Goal: Task Accomplishment & Management: Manage account settings

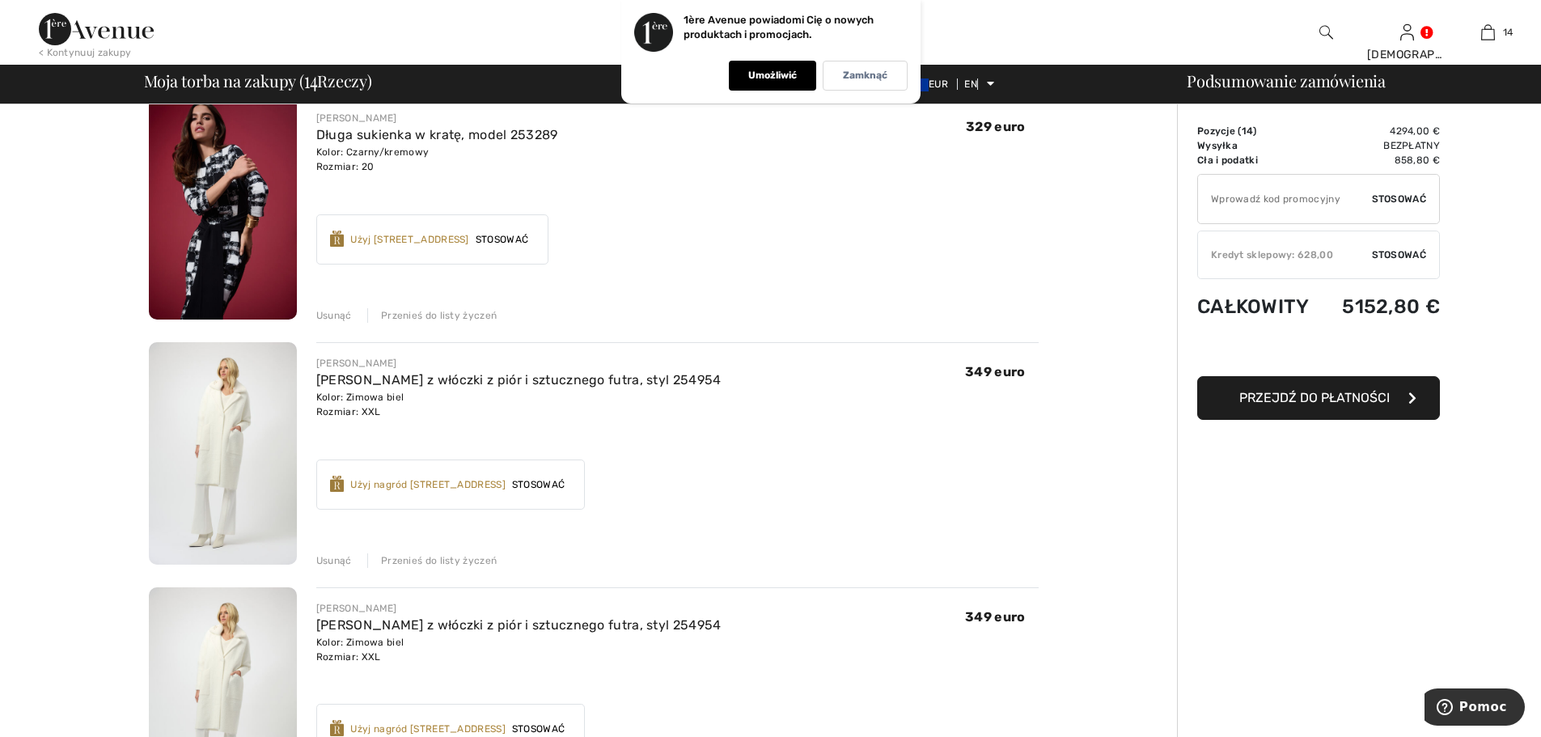
scroll to position [2831, 0]
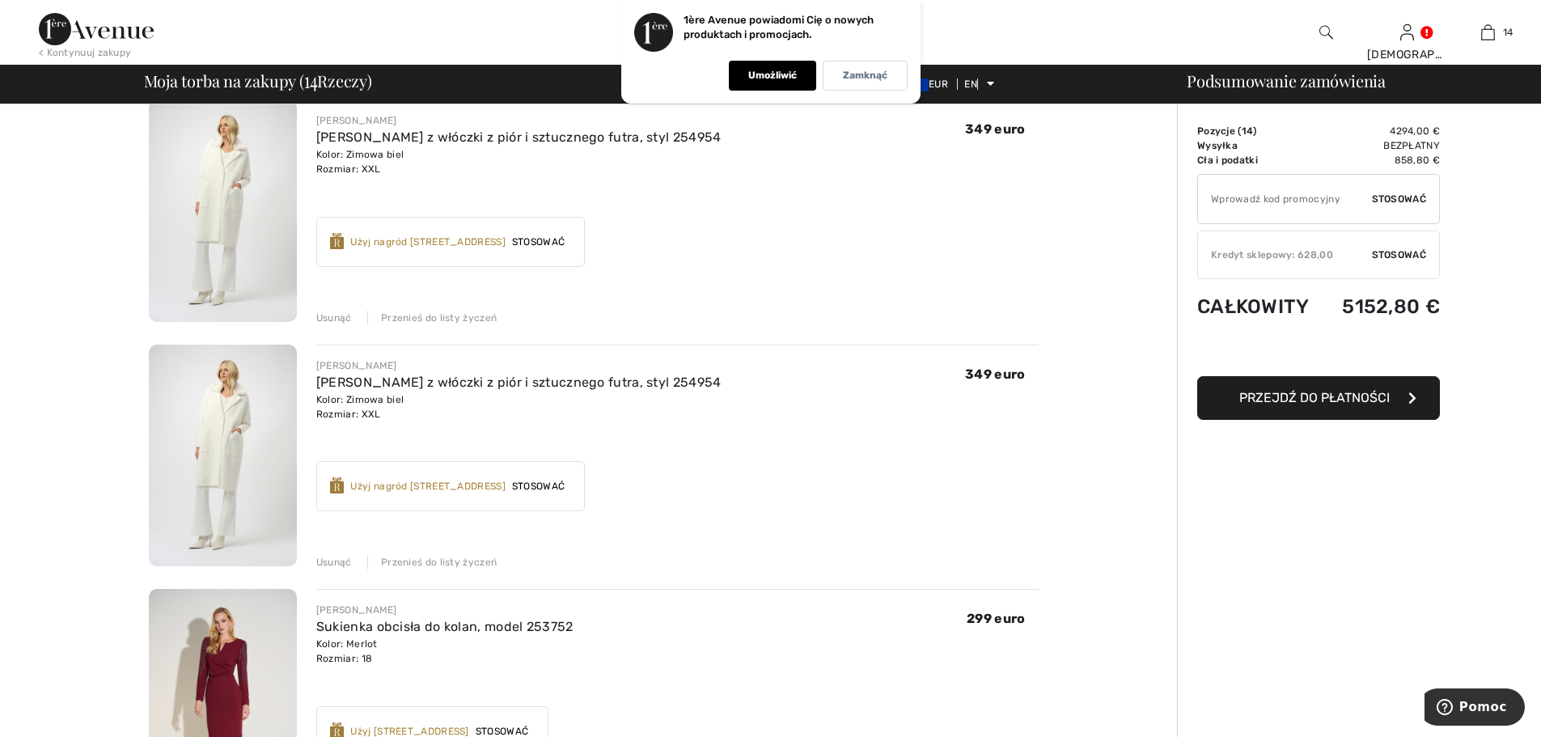
click at [331, 321] on font "Usunąć" at bounding box center [334, 317] width 36 height 11
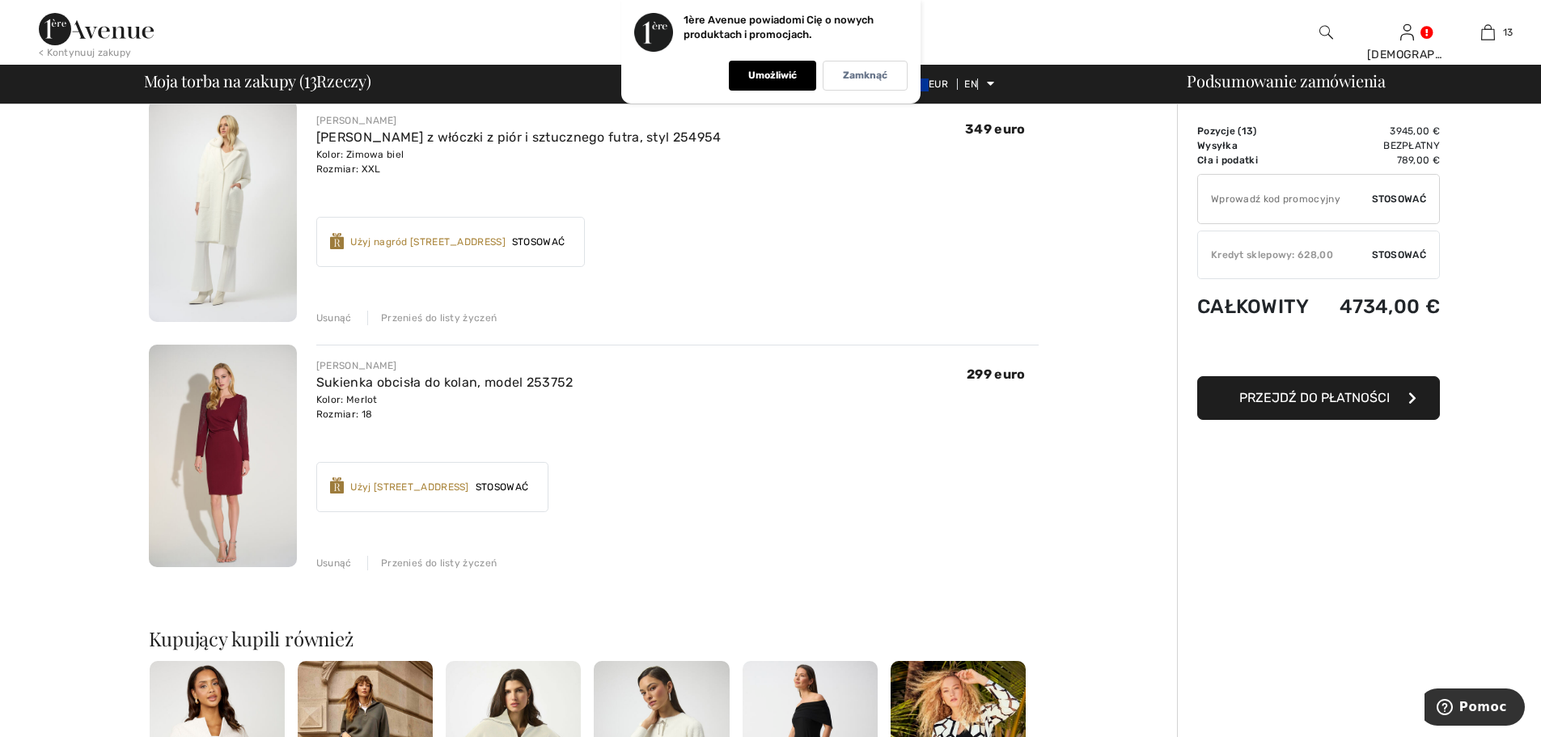
click at [328, 314] on font "Usunąć" at bounding box center [334, 317] width 36 height 11
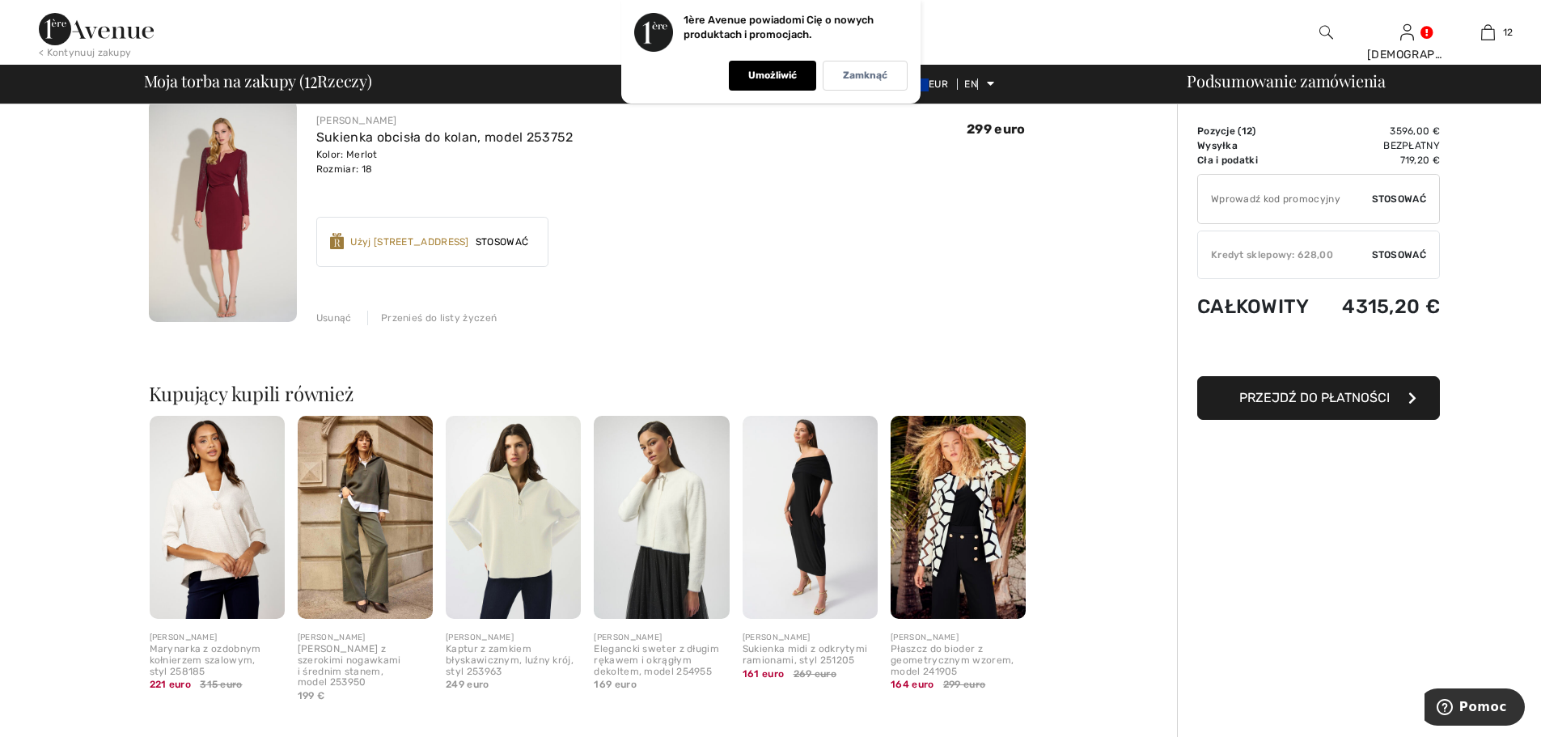
click at [328, 315] on font "Usunąć" at bounding box center [334, 317] width 36 height 11
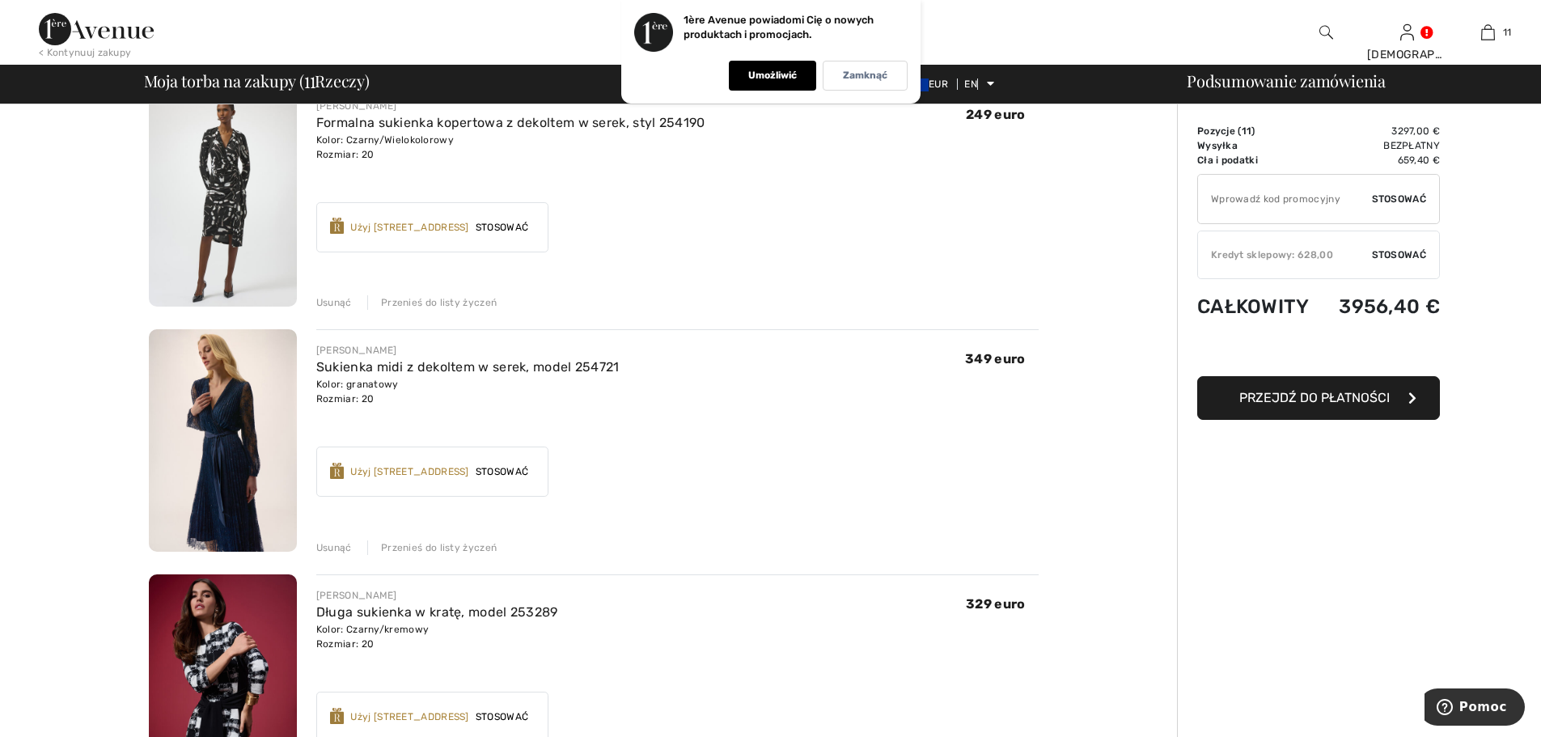
scroll to position [2184, 0]
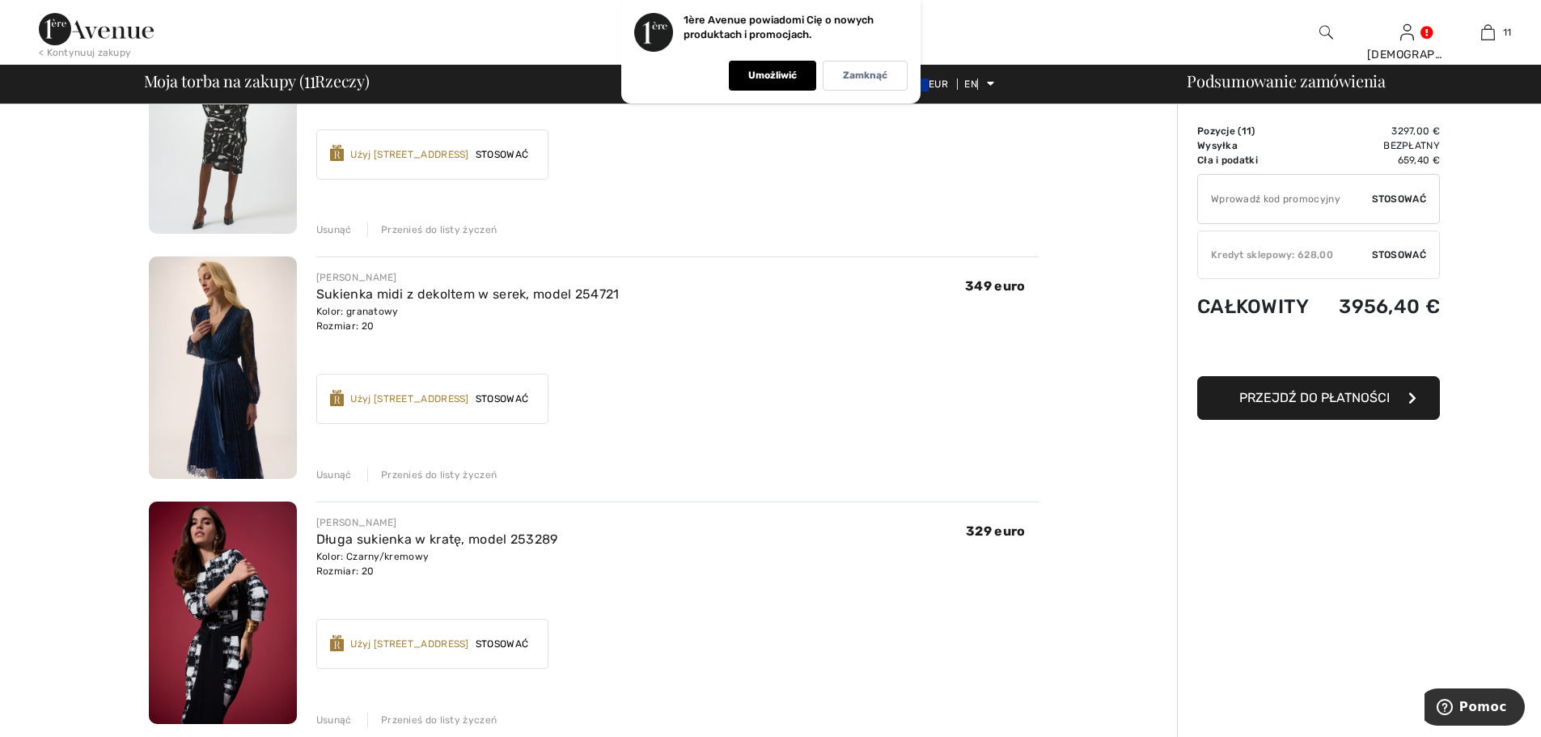
click at [335, 472] on font "Usunąć" at bounding box center [334, 474] width 36 height 11
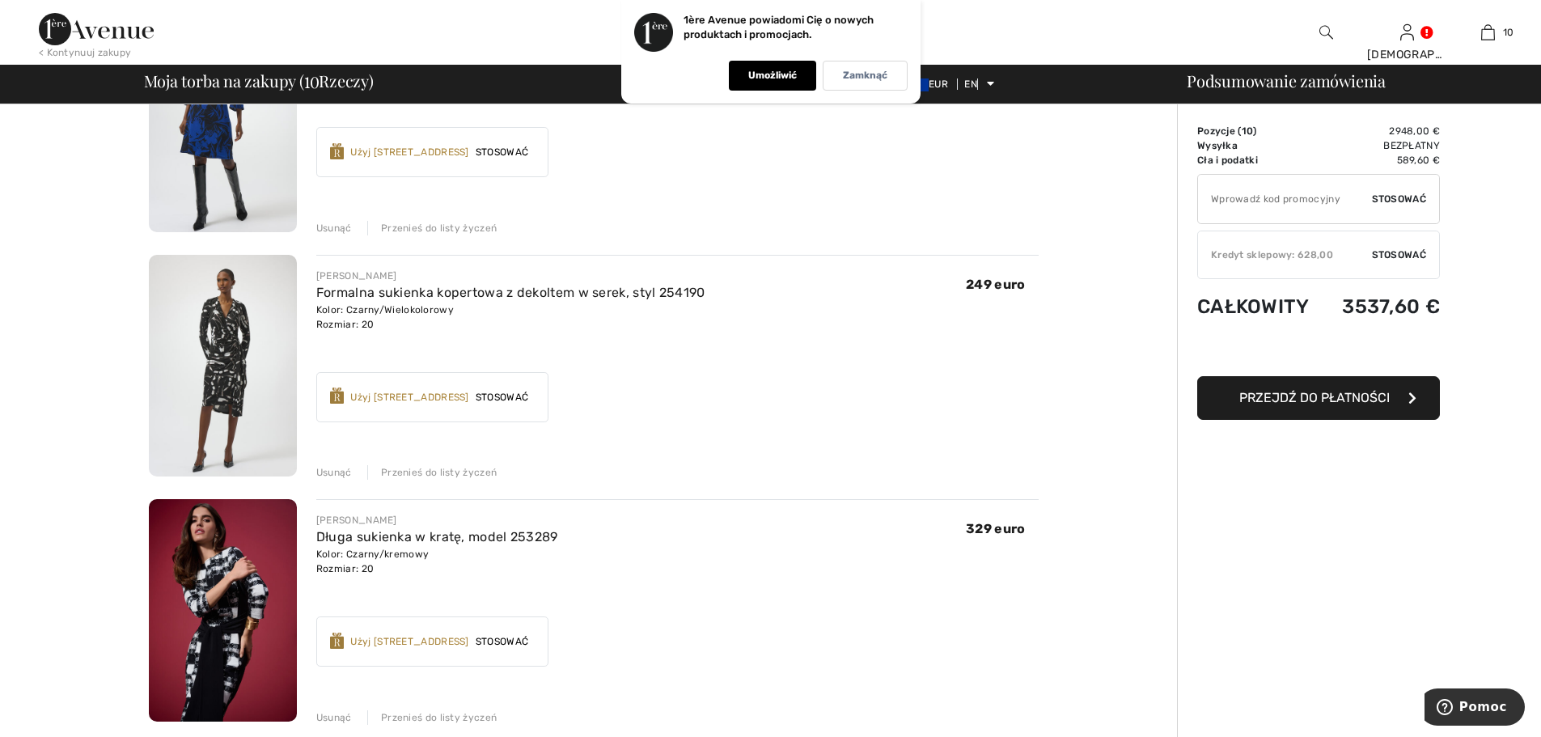
scroll to position [1618, 0]
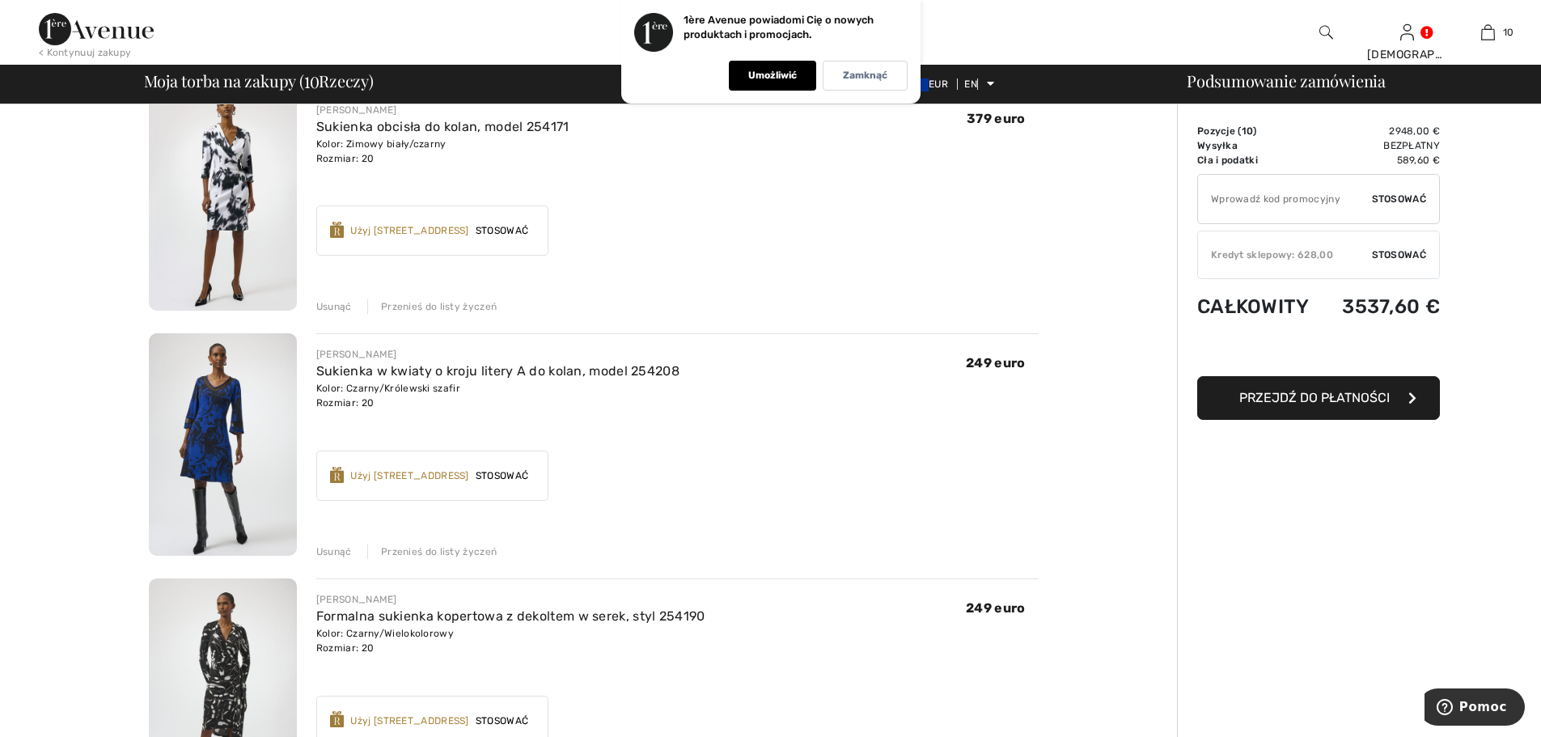
click at [327, 551] on font "Usunąć" at bounding box center [334, 551] width 36 height 11
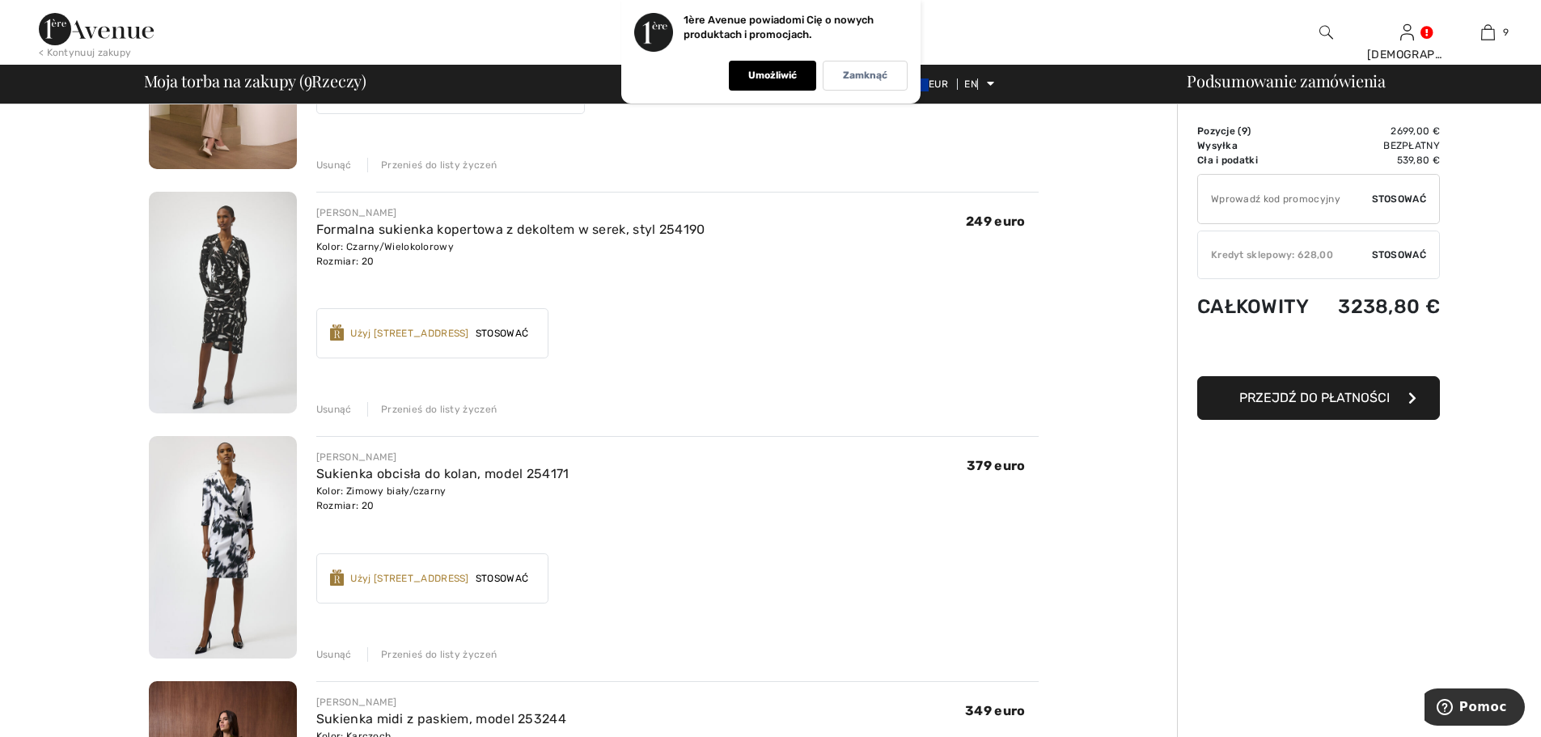
scroll to position [324, 0]
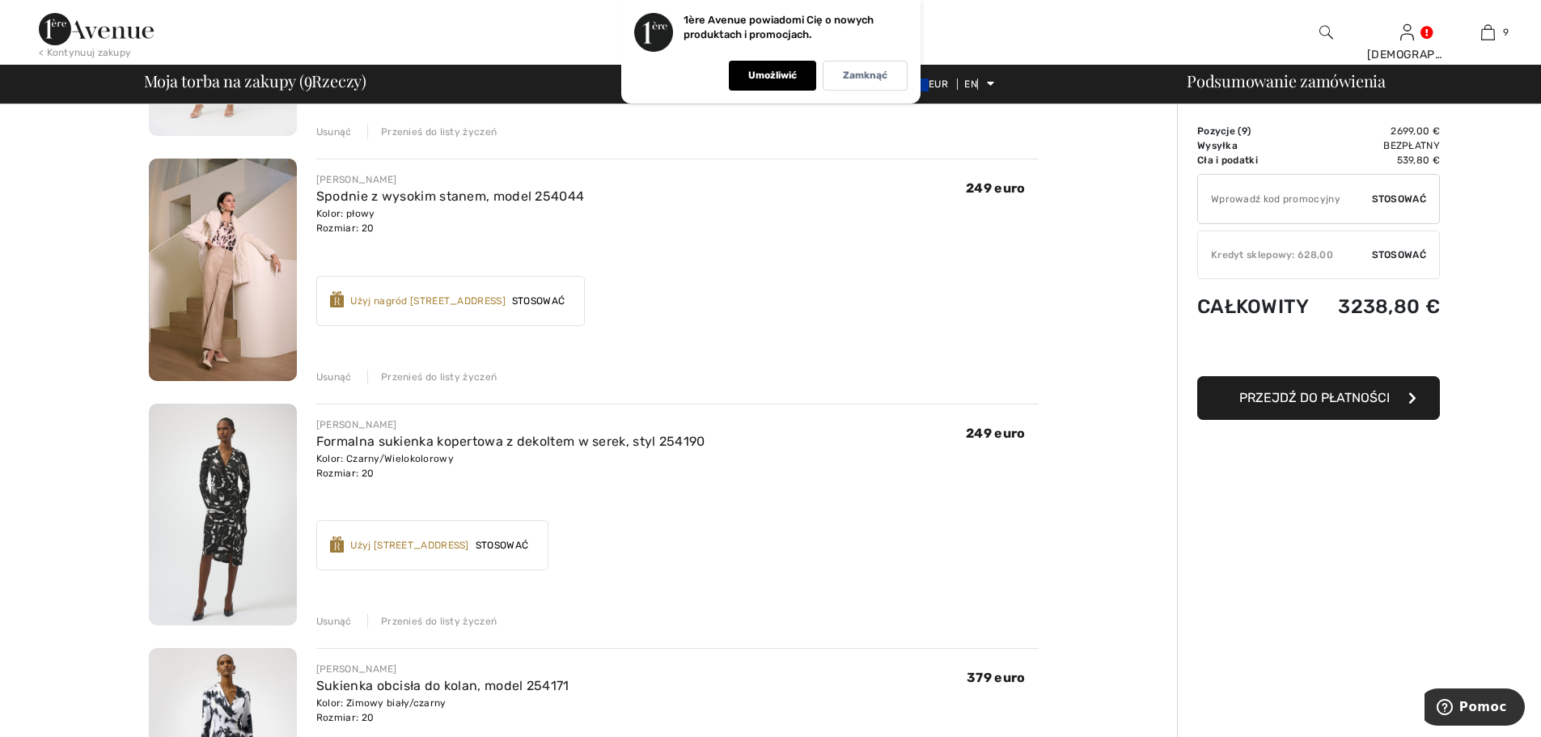
click at [342, 372] on font "Usunąć" at bounding box center [334, 376] width 36 height 11
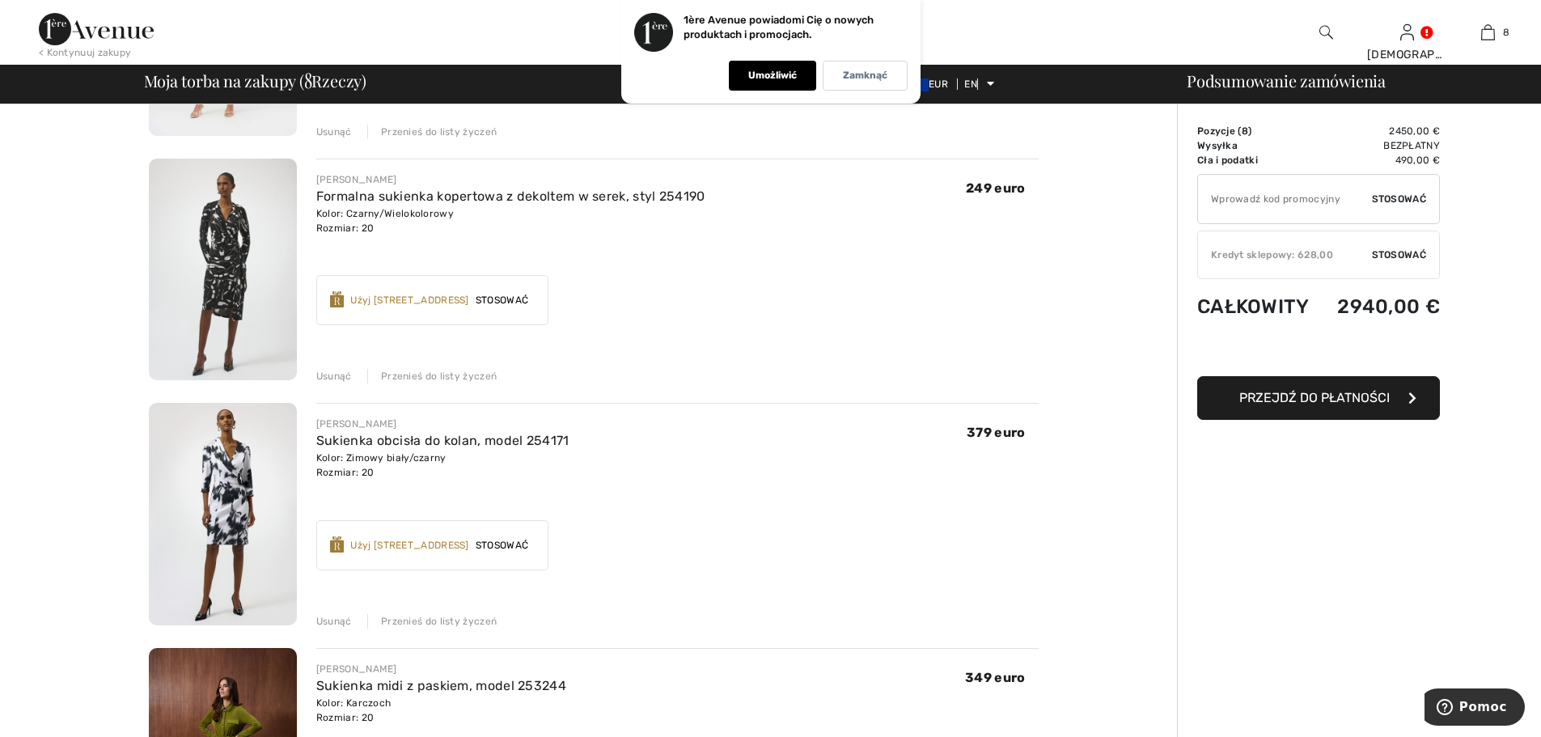
scroll to position [0, 0]
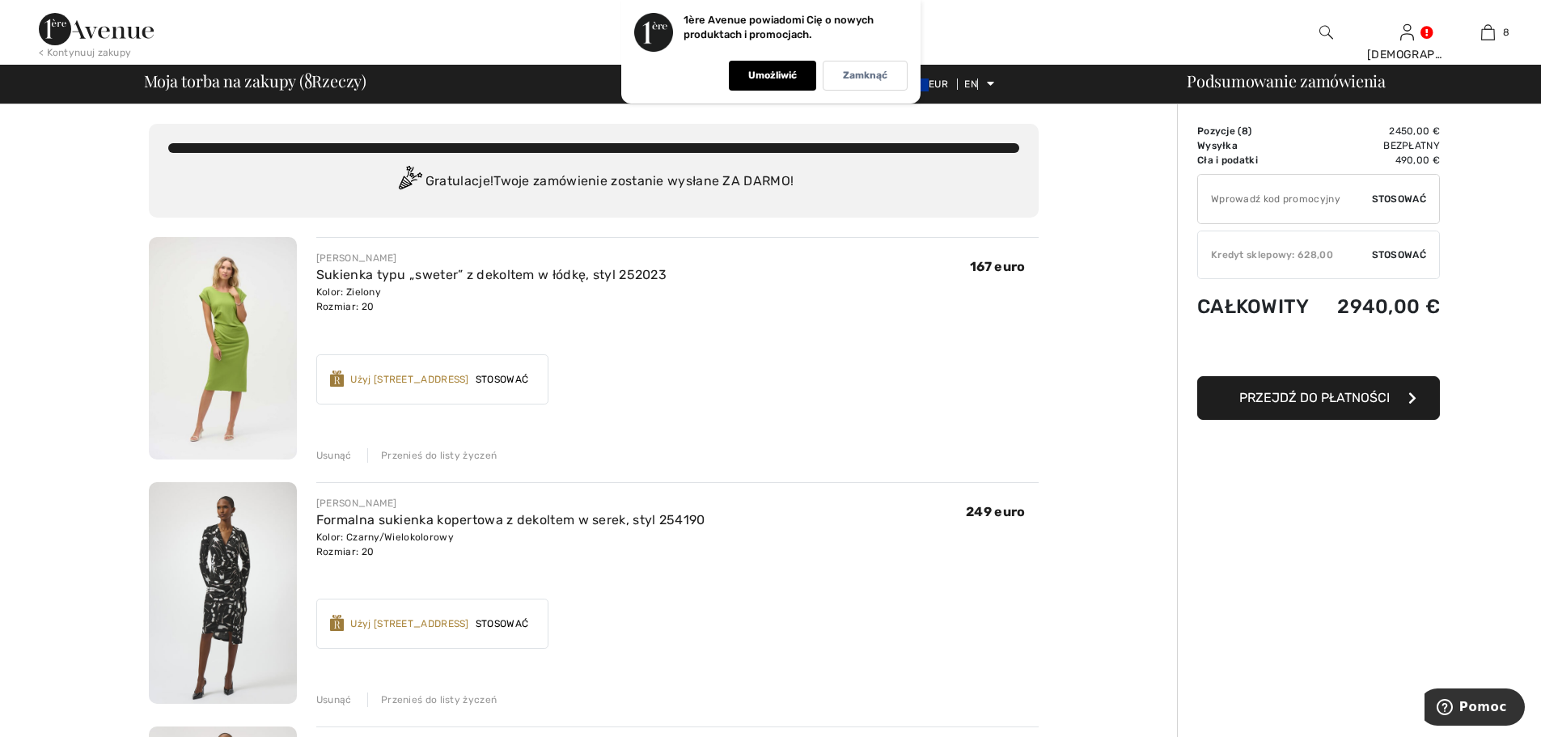
click at [335, 459] on font "Usunąć" at bounding box center [334, 455] width 36 height 11
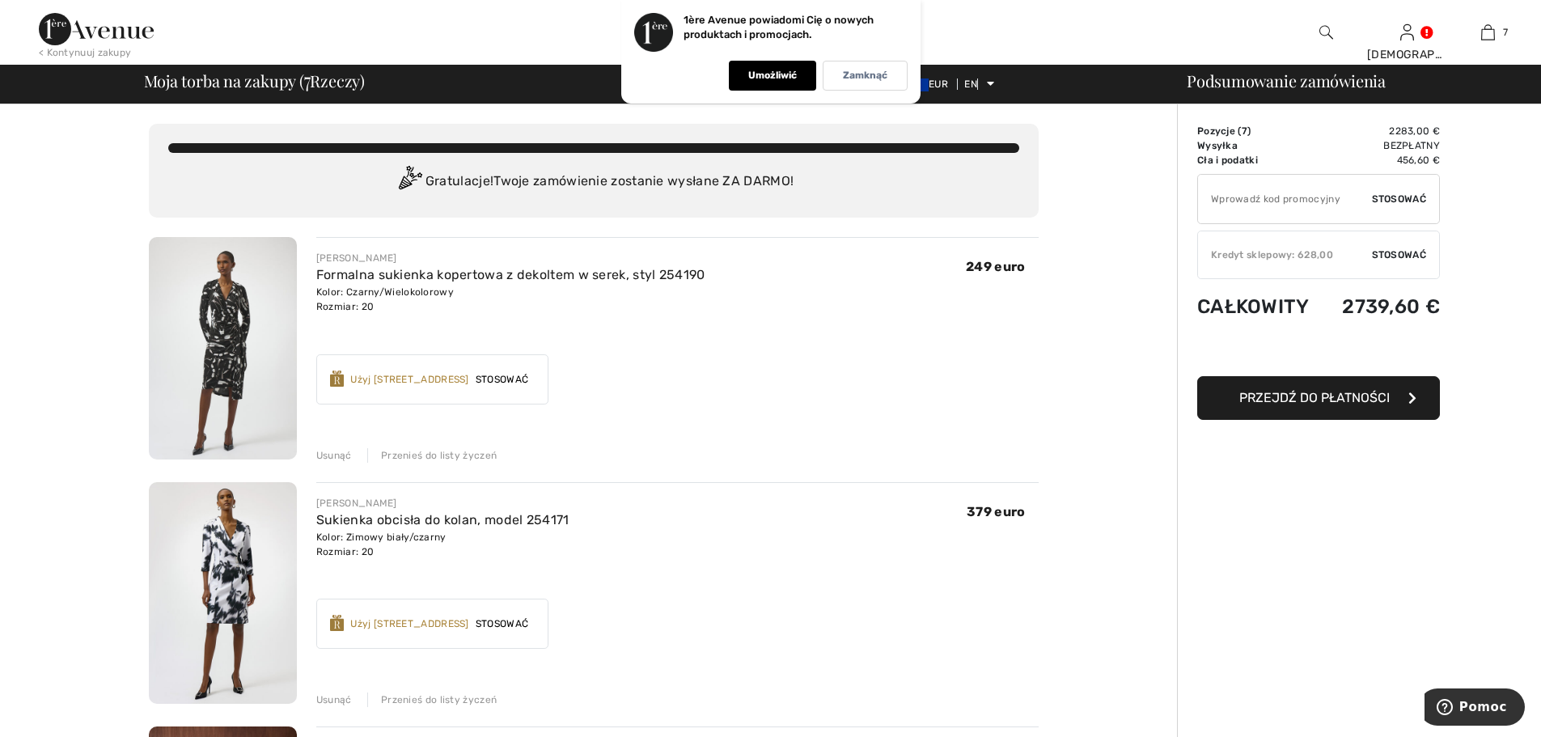
click at [332, 452] on font "Usunąć" at bounding box center [334, 455] width 36 height 11
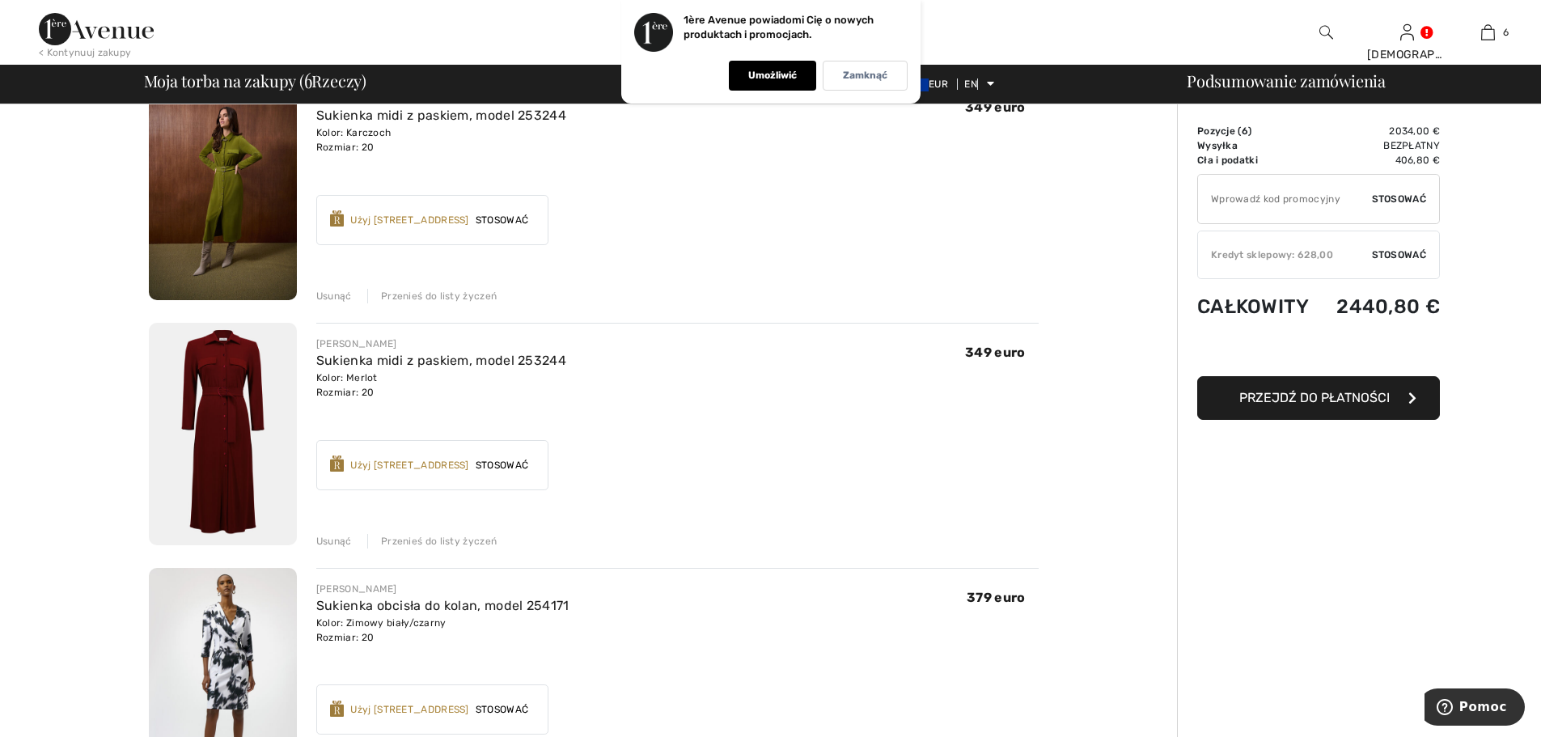
scroll to position [81, 0]
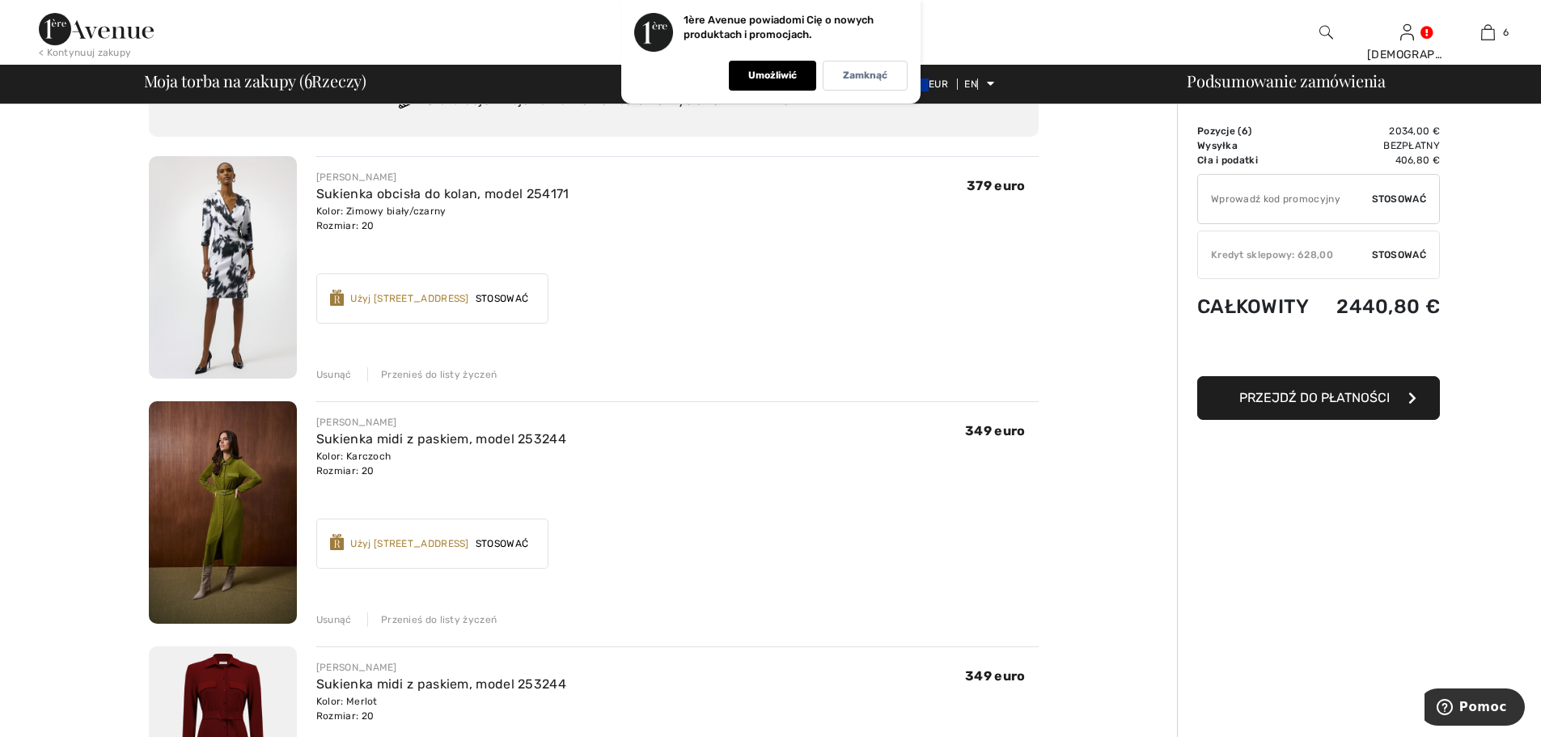
click at [336, 375] on font "Usunąć" at bounding box center [334, 374] width 36 height 11
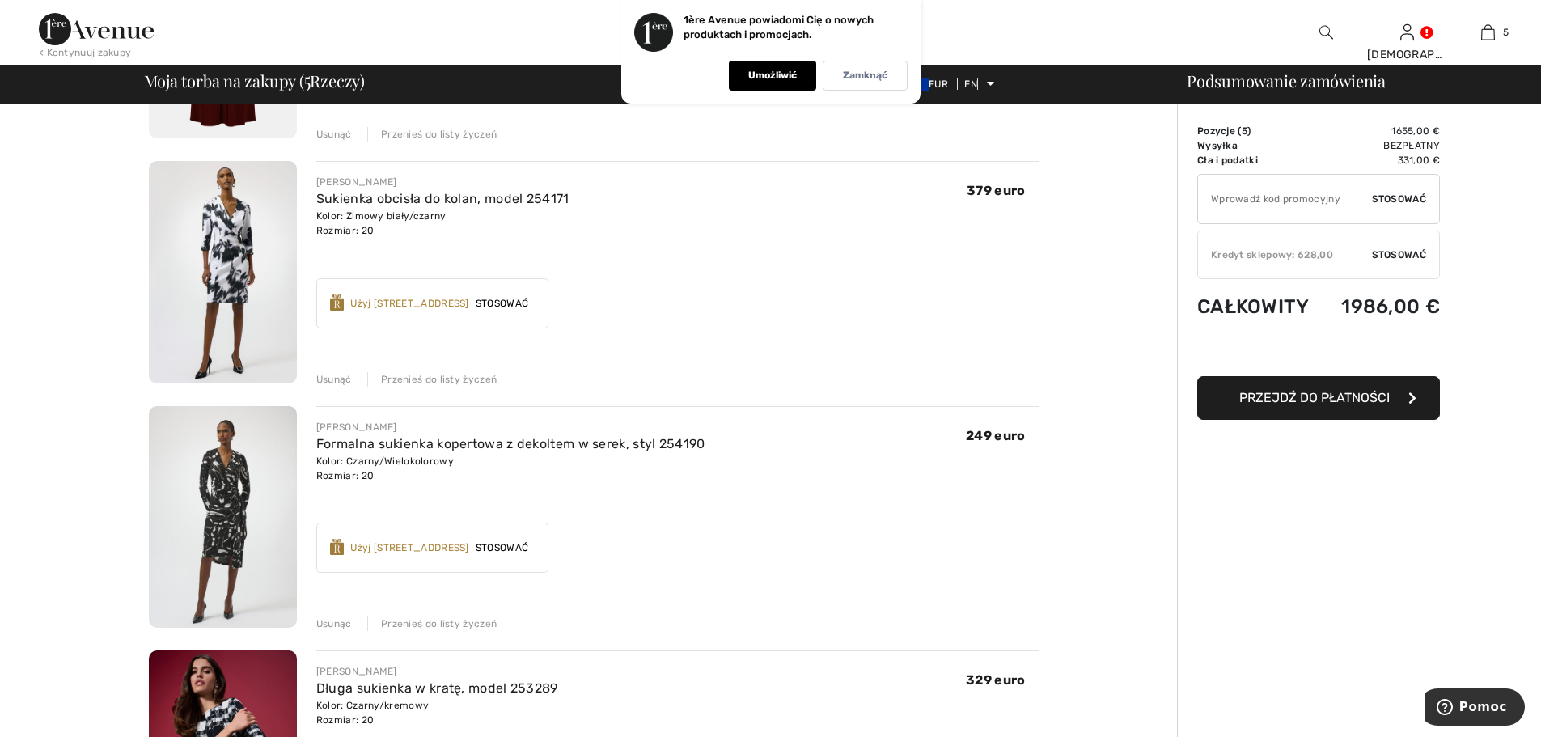
scroll to position [809, 0]
